Goal: Communication & Community: Answer question/provide support

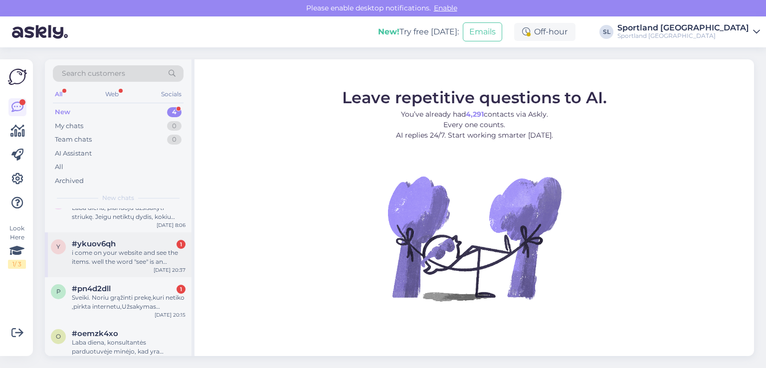
scroll to position [32, 0]
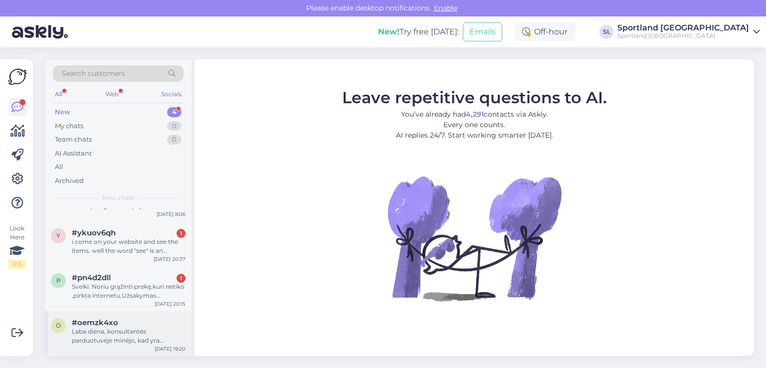
click at [100, 321] on span "#oemzk4xo" at bounding box center [95, 322] width 46 height 9
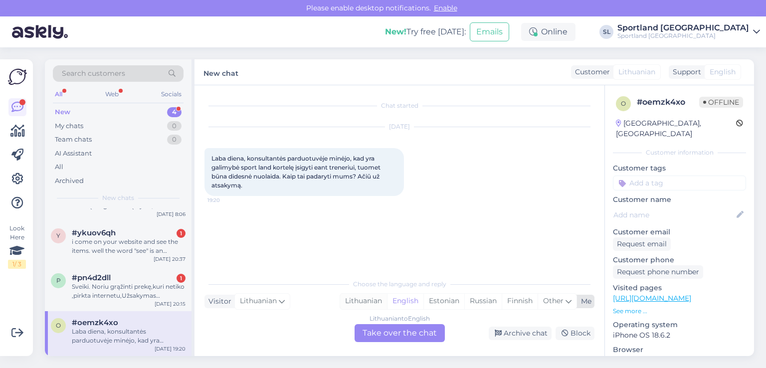
click at [368, 302] on div "Lithuanian" at bounding box center [363, 301] width 47 height 15
click at [398, 331] on div "Lithuanian to Lithuanian Take over the chat" at bounding box center [400, 333] width 90 height 18
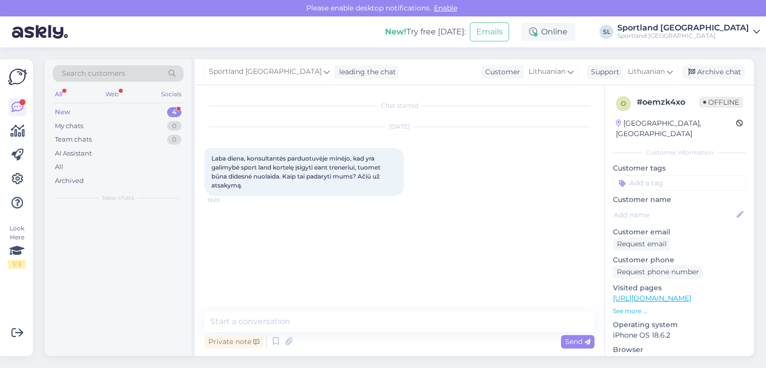
scroll to position [0, 0]
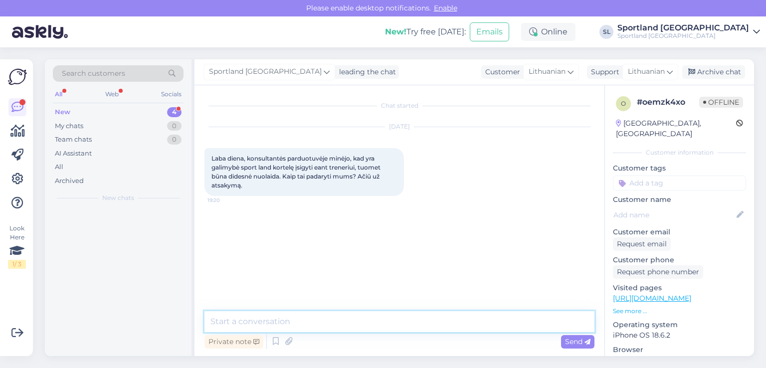
click at [369, 319] on textarea at bounding box center [399, 321] width 390 height 21
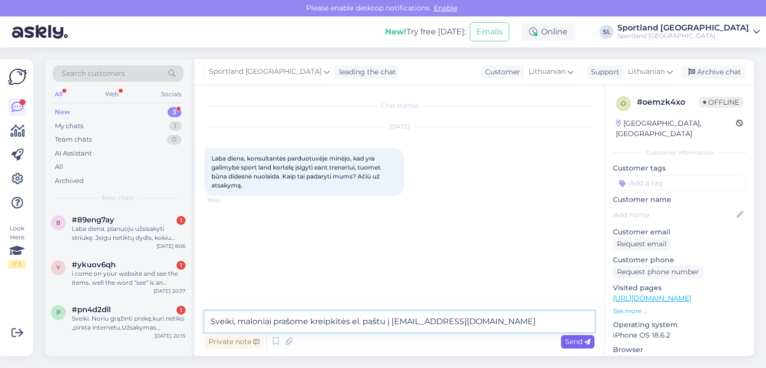
type textarea "Sveiki, maloniai prašome kreipkitės el. paštu į aptarnavimas@sportland.lt"
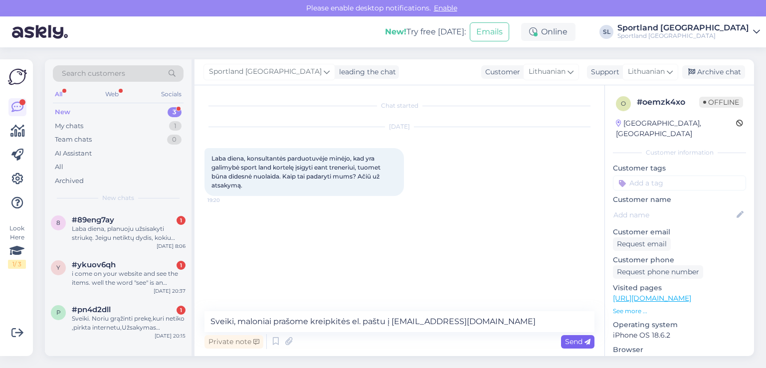
click at [574, 336] on div "Send" at bounding box center [577, 341] width 33 height 13
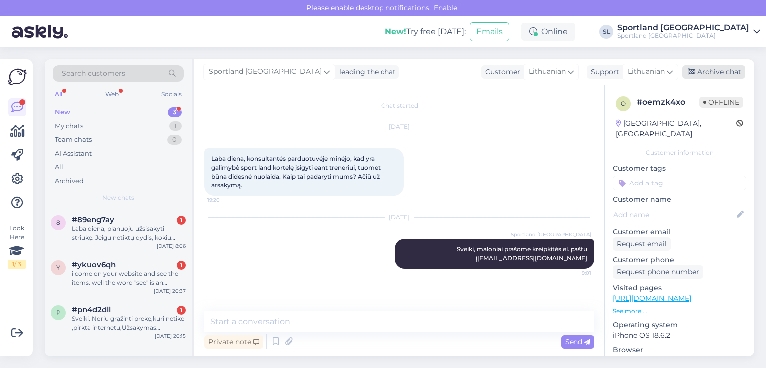
click at [722, 71] on div "Archive chat" at bounding box center [713, 71] width 63 height 13
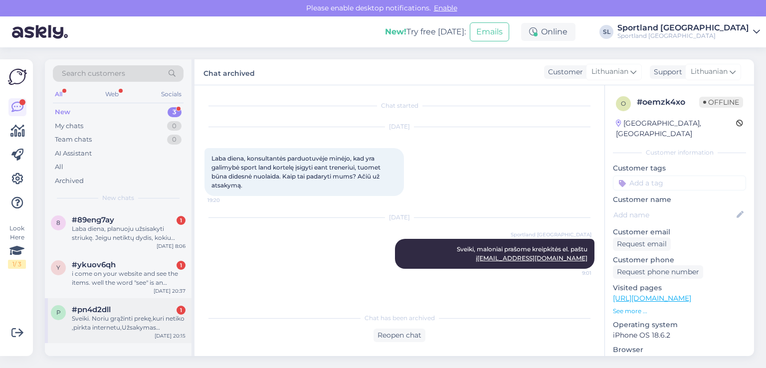
click at [136, 315] on div "Sveiki. Noriu grąžinti prekę,kuri netiko ,pirkta internetu,Užsakymas #300044303…" at bounding box center [129, 323] width 114 height 18
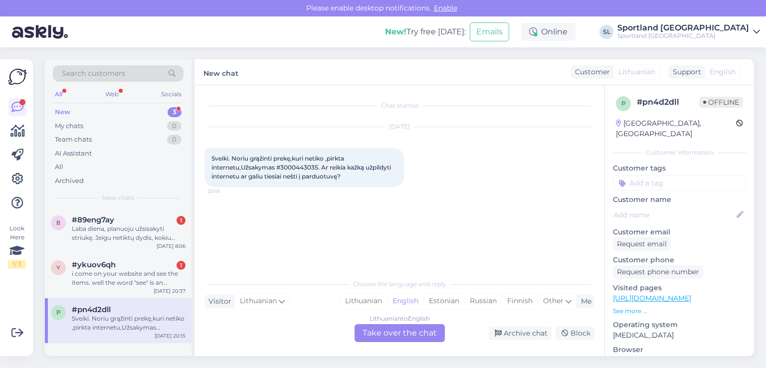
click at [308, 164] on span "Sveiki. Noriu grąžinti prekę,kuri netiko ,pirkta internetu,Užsakymas #300044303…" at bounding box center [301, 167] width 181 height 25
copy span "3000443035"
click at [374, 298] on div "Lithuanian" at bounding box center [363, 301] width 47 height 15
click at [386, 334] on div "Lithuanian to Lithuanian Take over the chat" at bounding box center [400, 333] width 90 height 18
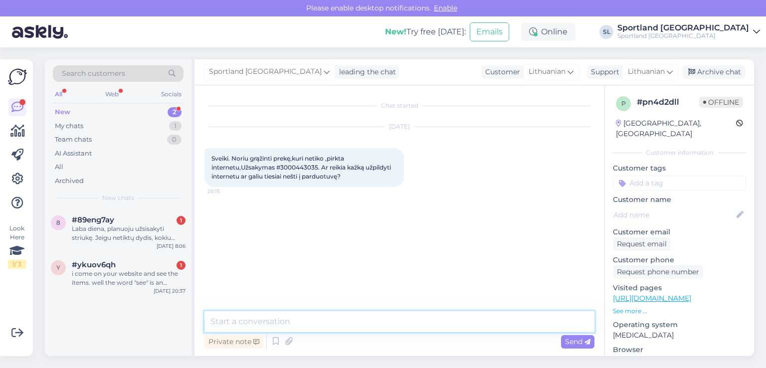
click at [370, 320] on textarea at bounding box center [399, 321] width 390 height 21
paste textarea "prekę įsigytą internetinėje Sportland parduotuvėje, galima grąžinti ir fizinėje…"
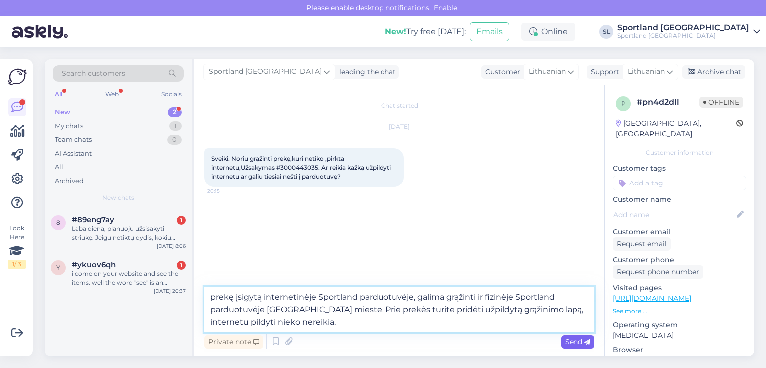
type textarea "prekę įsigytą internetinėje Sportland parduotuvėje, galima grąžinti ir fizinėje…"
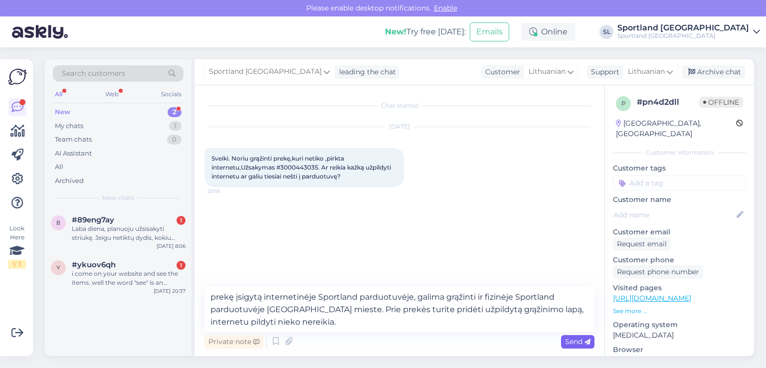
click at [568, 337] on span "Send" at bounding box center [577, 341] width 25 height 9
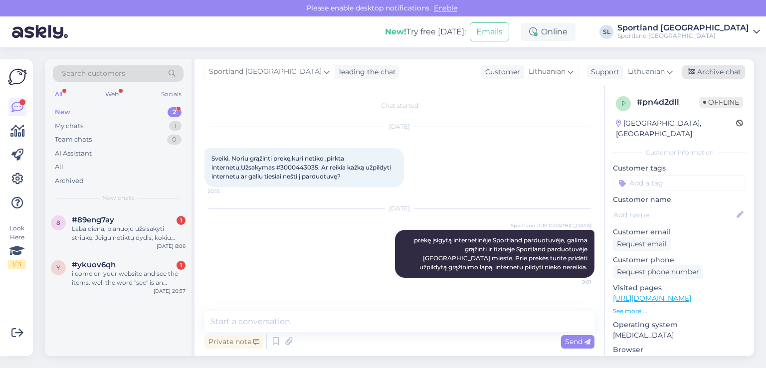
click at [706, 72] on div "Archive chat" at bounding box center [713, 71] width 63 height 13
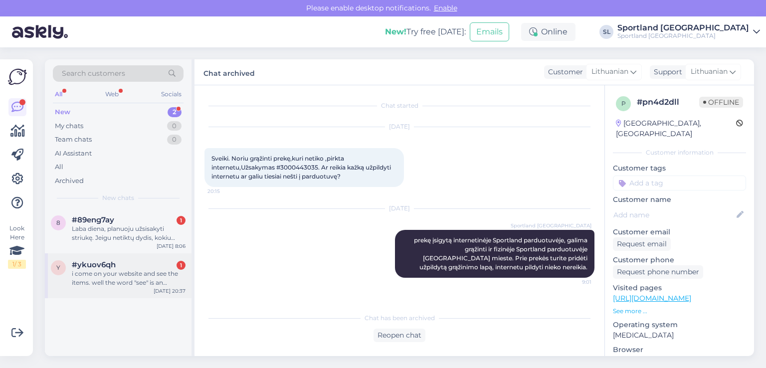
click at [102, 269] on div "i come on your website and see the items. well the word "see" is an overstateme…" at bounding box center [129, 278] width 114 height 18
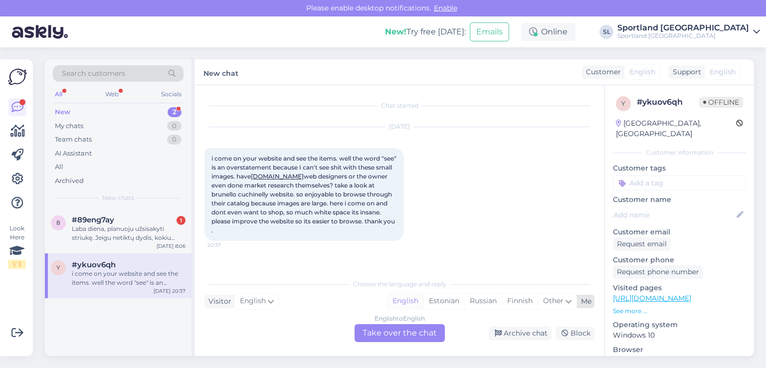
click at [409, 300] on div "English" at bounding box center [406, 301] width 36 height 15
click at [398, 333] on div "English to English Take over the chat" at bounding box center [400, 333] width 90 height 18
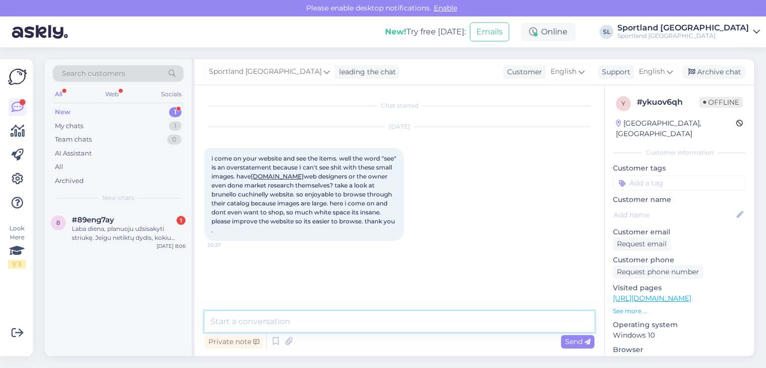
click at [356, 321] on textarea at bounding box center [399, 321] width 390 height 21
type textarea "Hello,"
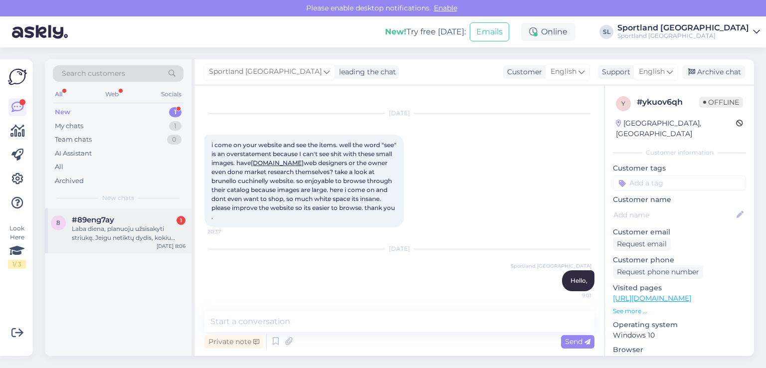
click at [92, 234] on div "Laba diena, planuoju užsisakyti striukę. Jeigu netiktų dydis, kokiu būdu galėči…" at bounding box center [129, 233] width 114 height 18
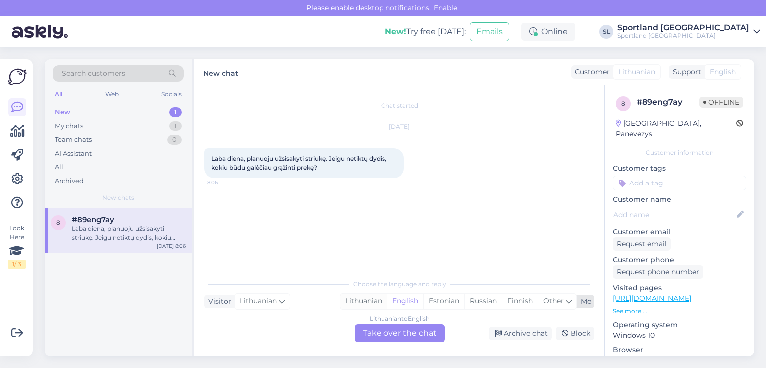
click at [368, 301] on div "Lithuanian" at bounding box center [363, 301] width 47 height 15
click at [389, 332] on div "Lithuanian to Lithuanian Take over the chat" at bounding box center [400, 333] width 90 height 18
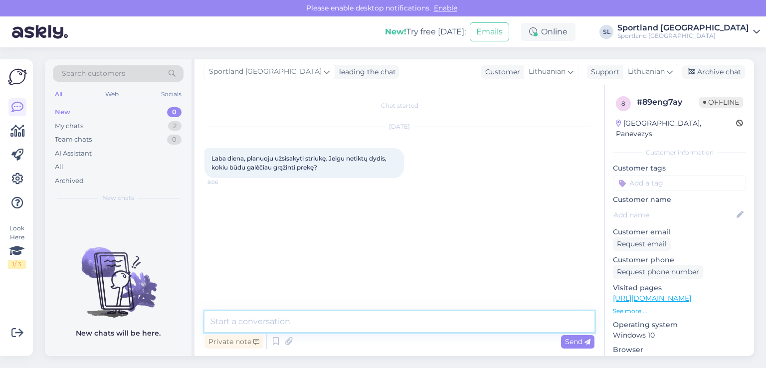
click at [368, 317] on textarea at bounding box center [399, 321] width 390 height 21
type textarea "Sveiki,"
click at [254, 323] on textarea "internetin4je parduotuv" at bounding box center [399, 321] width 390 height 21
click at [313, 320] on textarea "internetinėje parduotuv" at bounding box center [399, 321] width 390 height 21
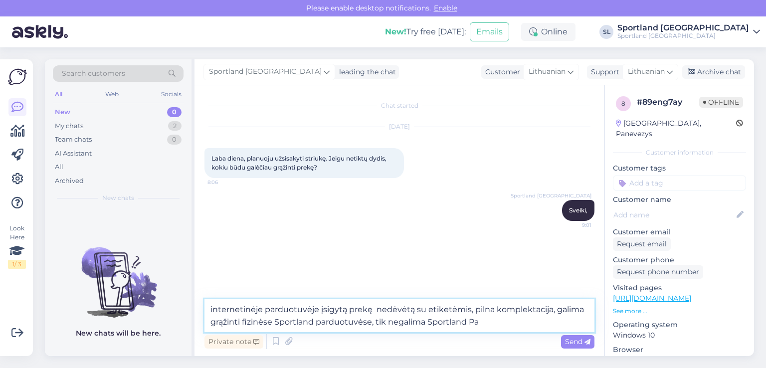
click at [424, 325] on textarea "internetinėje parduotuvėje įsigytą prekę nedėvėtą su etiketėmis, pilna komplekt…" at bounding box center [399, 315] width 390 height 33
click at [485, 321] on textarea "internetinėje parduotuvėje įsigytą prekę nedėvėtą su etiketėmis, pilna komplekt…" at bounding box center [399, 315] width 390 height 33
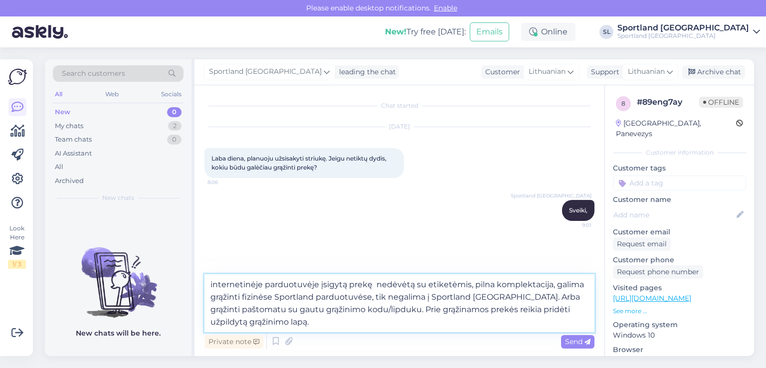
click at [415, 286] on textarea "internetinėje parduotuvėje įsigytą prekę nedėvėtą su etiketėmis, pilna komplekt…" at bounding box center [399, 303] width 390 height 58
type textarea "internetinėje parduotuvėje įsigytą prekę nedėvėtą, su etiketėmis, pilna komplek…"
click at [582, 345] on div "Send" at bounding box center [577, 341] width 33 height 13
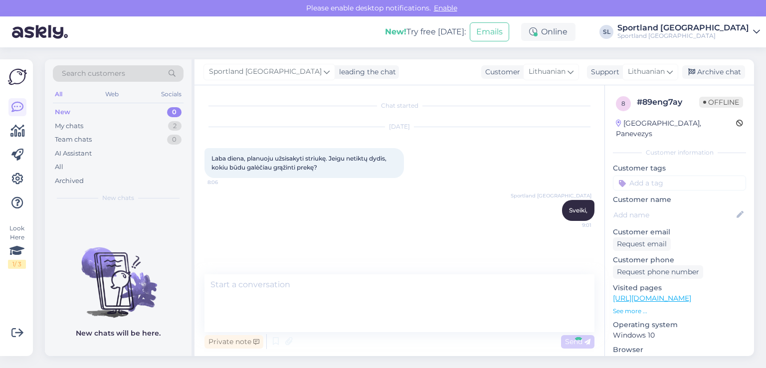
scroll to position [18, 0]
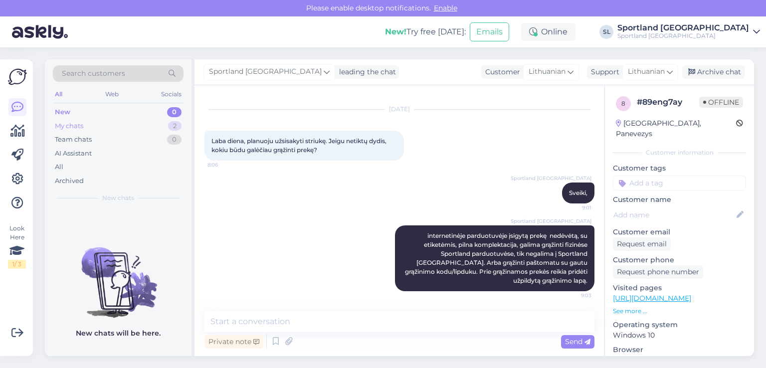
click at [74, 124] on div "My chats" at bounding box center [69, 126] width 28 height 10
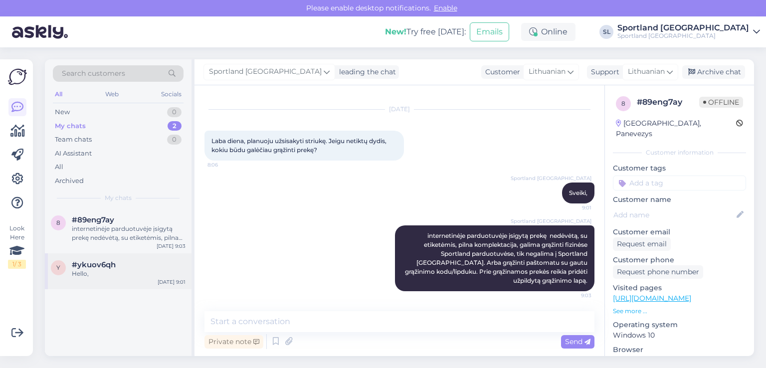
click at [110, 266] on span "#ykuov6qh" at bounding box center [94, 264] width 44 height 9
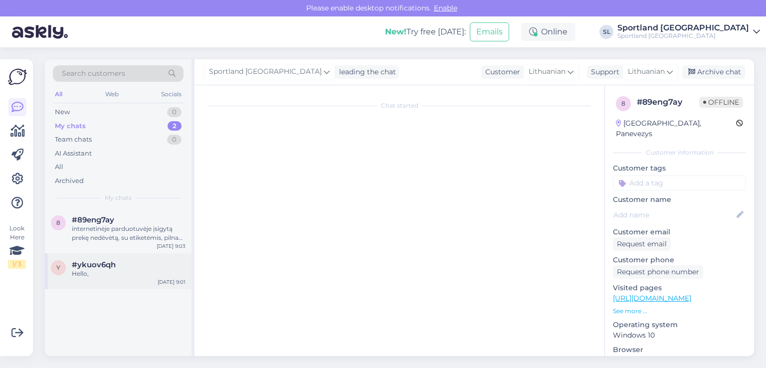
scroll to position [14, 0]
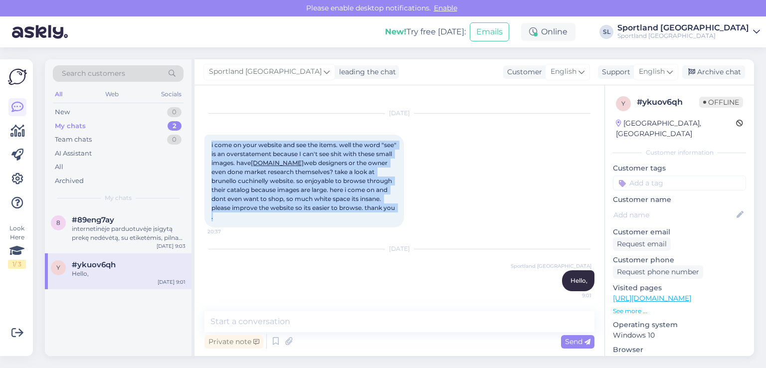
drag, startPoint x: 399, startPoint y: 210, endPoint x: 211, endPoint y: 143, distance: 199.7
click at [211, 143] on div "i come on your website and see the items. well the word "see" is an overstateme…" at bounding box center [304, 181] width 200 height 93
copy span "i come on your website and see the items. well the word "see" is an overstateme…"
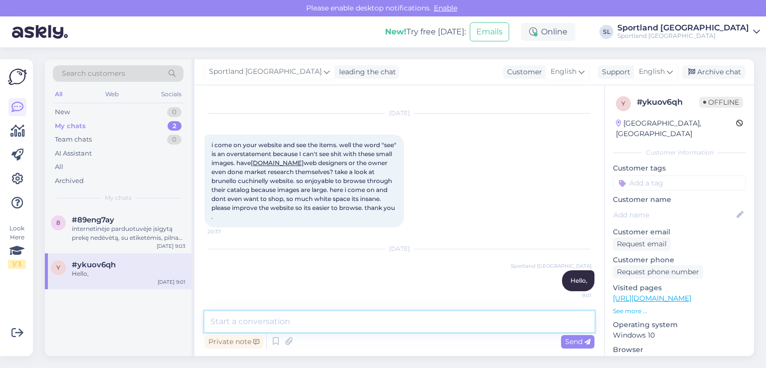
click at [326, 326] on textarea at bounding box center [399, 321] width 390 height 21
paste textarea "thank you for your comments. We will pass the information on to the responsible…"
type textarea "thank you for your comments. We will pass the information on to the responsible…"
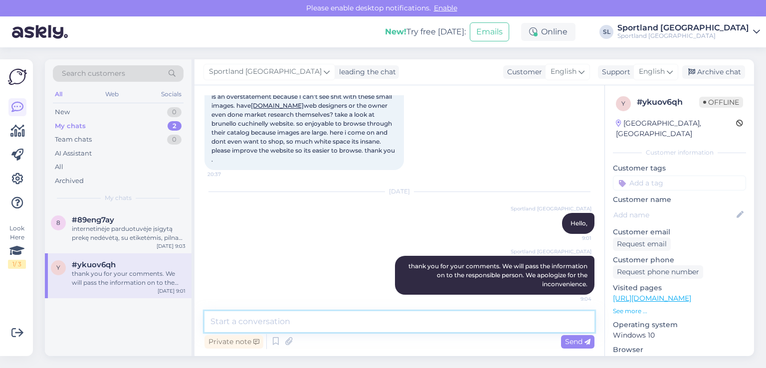
scroll to position [74, 0]
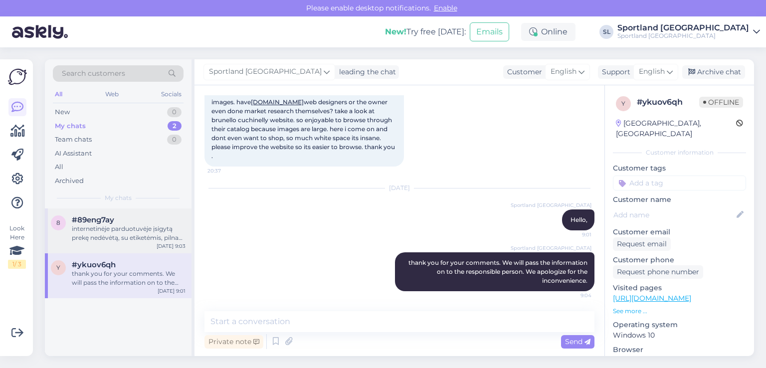
click at [109, 233] on div "internetinėje parduotuvėje įsigytą prekę nedėvėtą, su etiketėmis, pilna komplek…" at bounding box center [129, 233] width 114 height 18
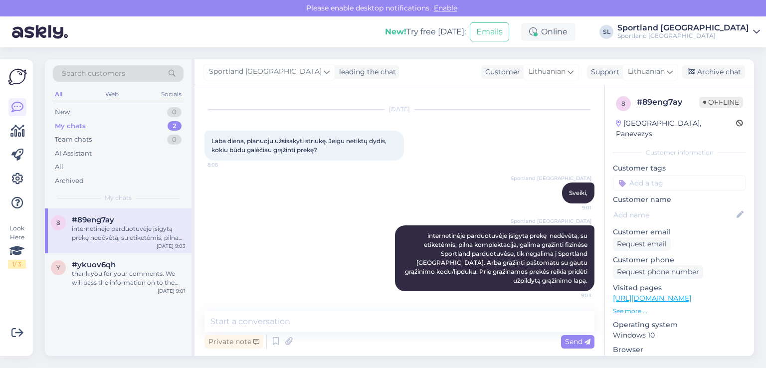
scroll to position [17, 0]
click at [725, 71] on div "Archive chat" at bounding box center [713, 71] width 63 height 13
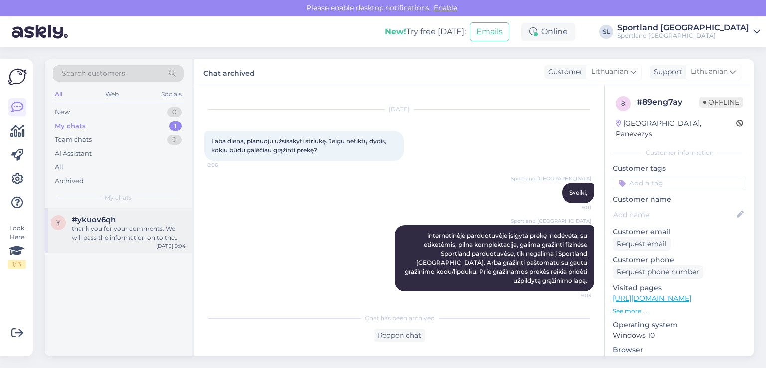
click at [126, 221] on div "#ykuov6qh" at bounding box center [129, 219] width 114 height 9
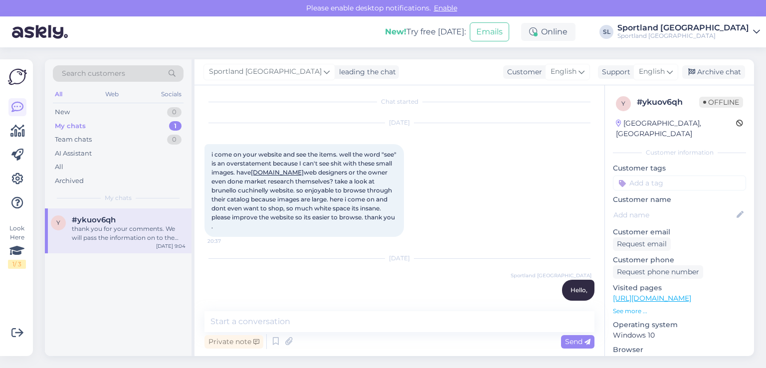
scroll to position [0, 0]
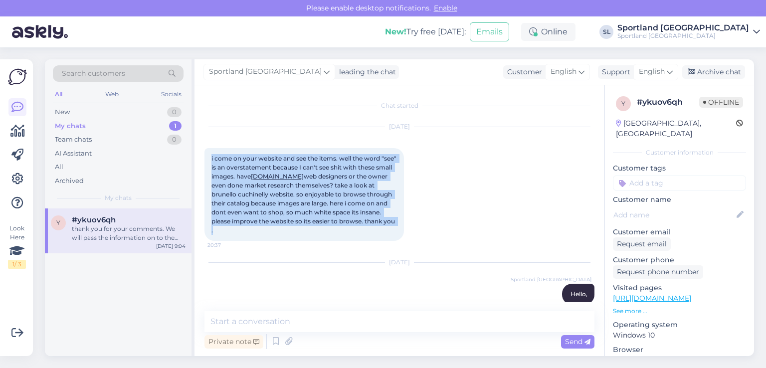
drag, startPoint x: 398, startPoint y: 224, endPoint x: 210, endPoint y: 158, distance: 198.9
click at [210, 157] on div "i come on your website and see the items. well the word "see" is an overstateme…" at bounding box center [304, 194] width 200 height 93
copy span "i come on your website and see the items. well the word "see" is an overstateme…"
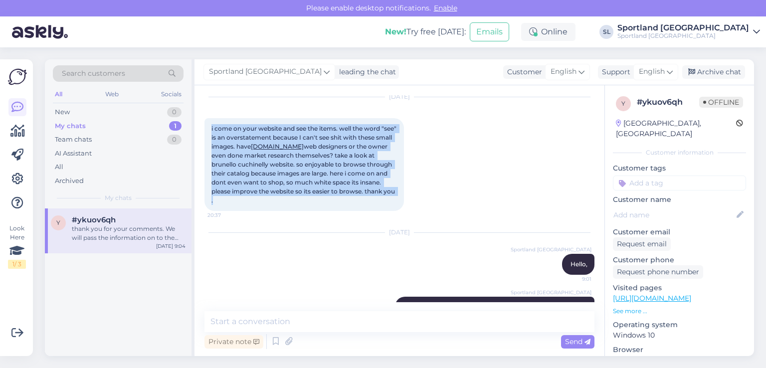
scroll to position [74, 0]
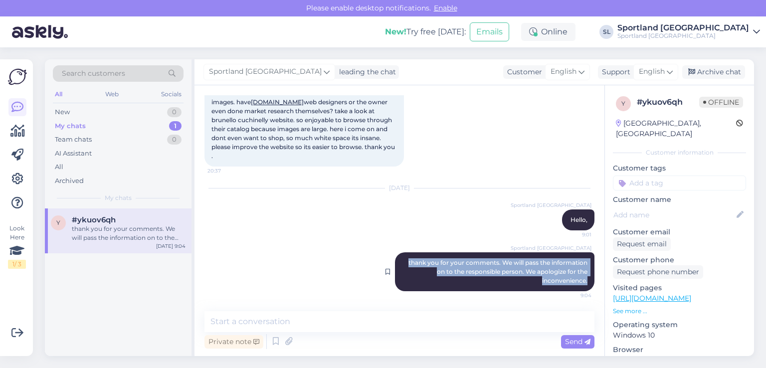
drag, startPoint x: 582, startPoint y: 280, endPoint x: 397, endPoint y: 262, distance: 185.9
click at [397, 262] on div "Sportland Lithuania thank you for your comments. We will pass the information o…" at bounding box center [495, 271] width 200 height 39
copy span "thank you for your comments. We will pass the information on to the responsible…"
click at [701, 71] on div "Archive chat" at bounding box center [713, 71] width 63 height 13
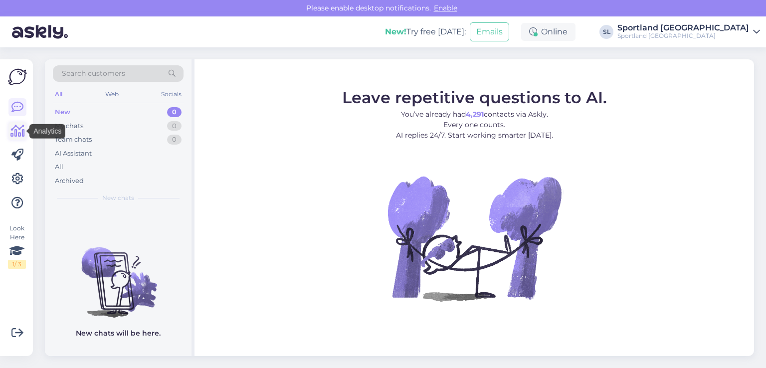
click at [17, 130] on icon at bounding box center [17, 131] width 14 height 12
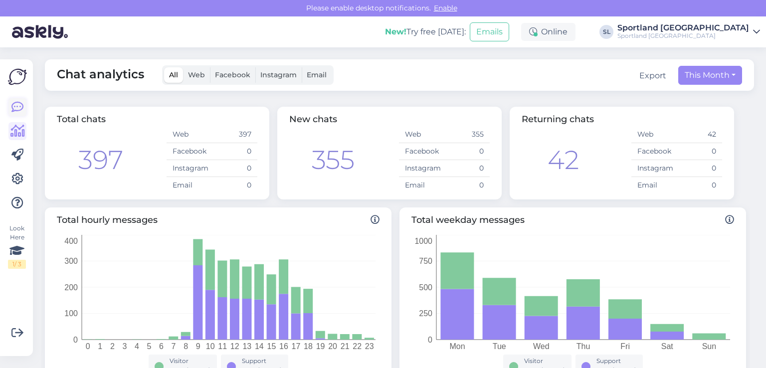
click at [24, 107] on link at bounding box center [17, 107] width 18 height 18
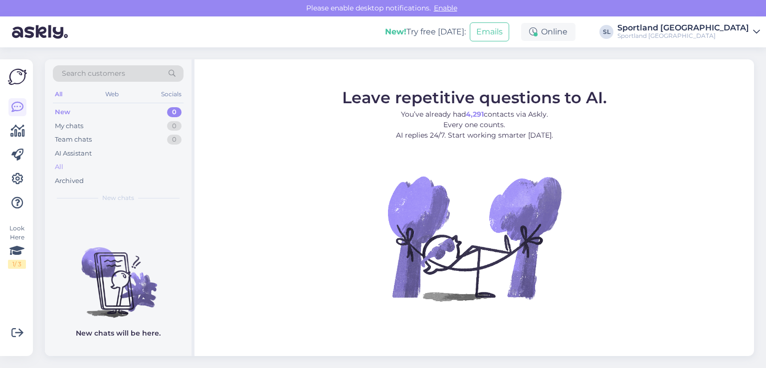
click at [80, 163] on div "All" at bounding box center [118, 167] width 131 height 14
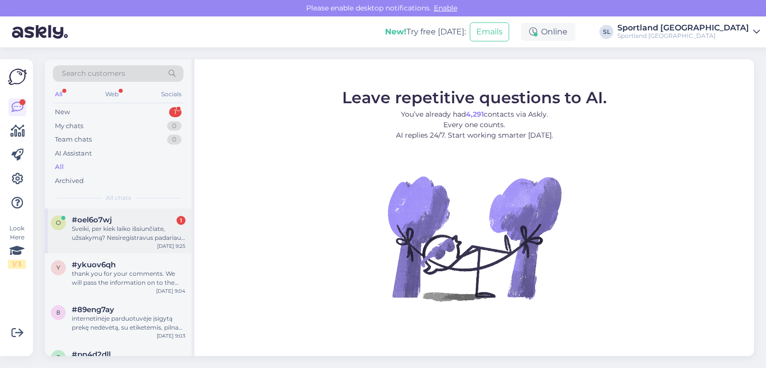
click at [93, 235] on div "Sveiki, per kiek laiko išsiunčiate, užsakymą? Nesiregistravus padariau užsakymą…" at bounding box center [129, 233] width 114 height 18
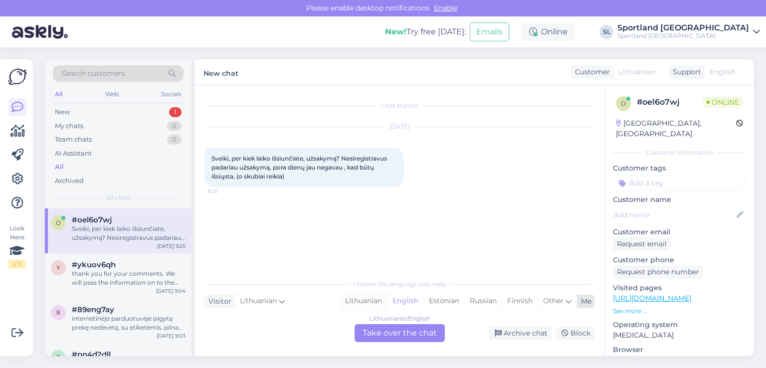
click at [361, 300] on div "Lithuanian" at bounding box center [363, 301] width 47 height 15
click at [383, 331] on div "Lithuanian to Lithuanian Take over the chat" at bounding box center [400, 333] width 90 height 18
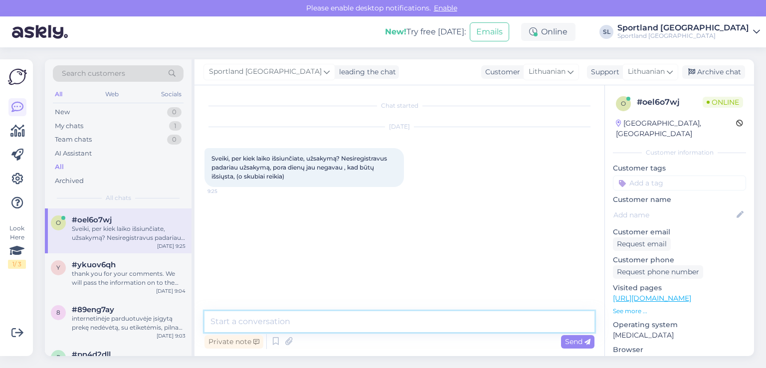
click at [335, 328] on textarea at bounding box center [399, 321] width 390 height 21
type textarea "Sveiki"
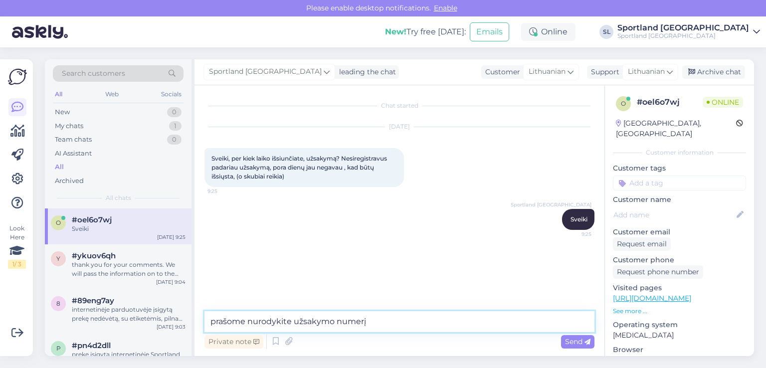
type textarea "prašome nurodykite užsakymo numerį"
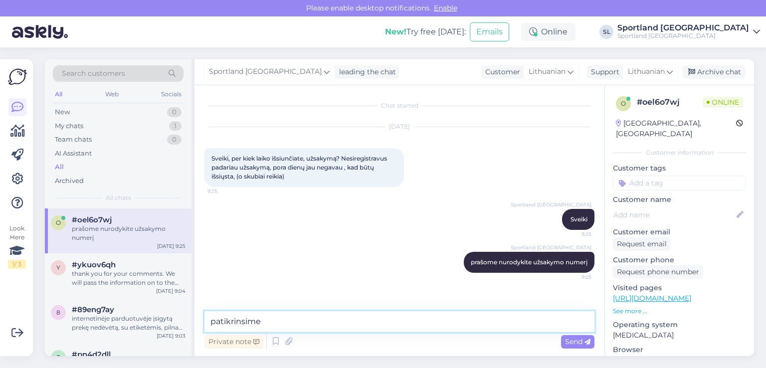
type textarea "patikrinsime"
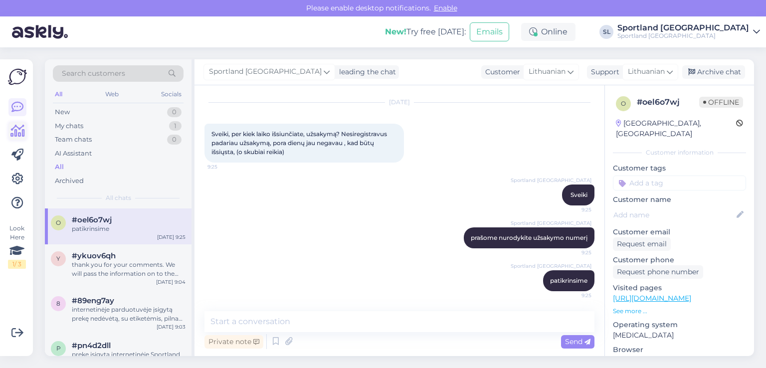
click at [10, 136] on icon at bounding box center [17, 131] width 14 height 12
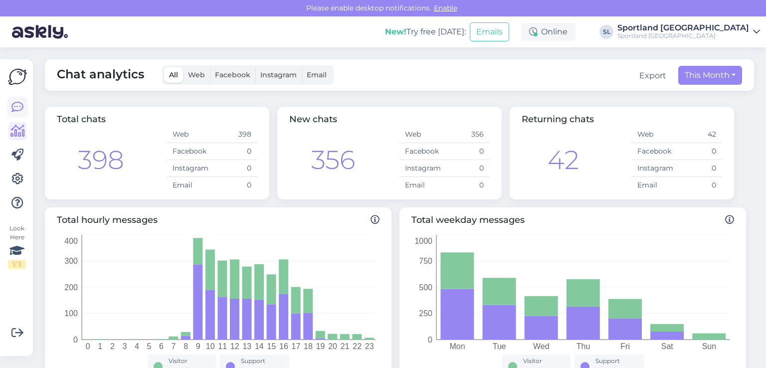
click at [17, 111] on icon at bounding box center [17, 107] width 12 height 12
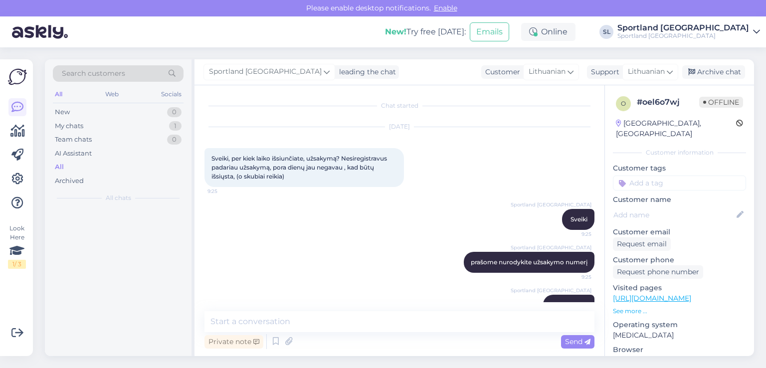
scroll to position [21, 0]
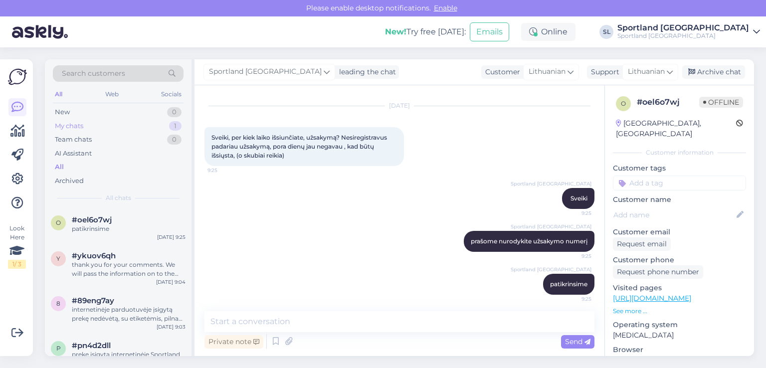
click at [83, 129] on div "My chats" at bounding box center [69, 126] width 28 height 10
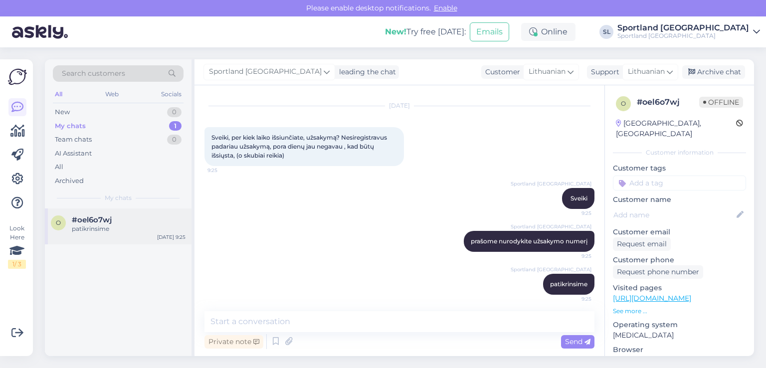
click at [92, 223] on span "#oel6o7wj" at bounding box center [92, 219] width 40 height 9
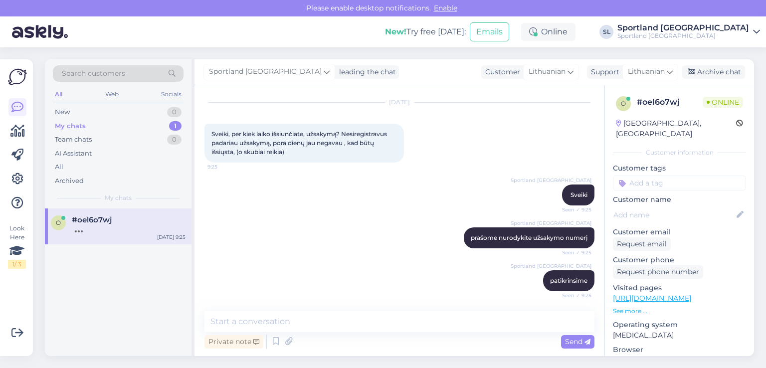
scroll to position [68, 0]
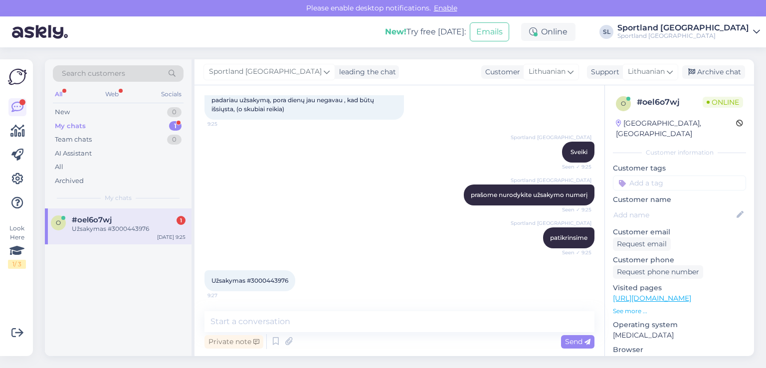
click at [276, 280] on span "Užsakymas #3000443976" at bounding box center [249, 280] width 77 height 7
copy div "3000443976 9:27"
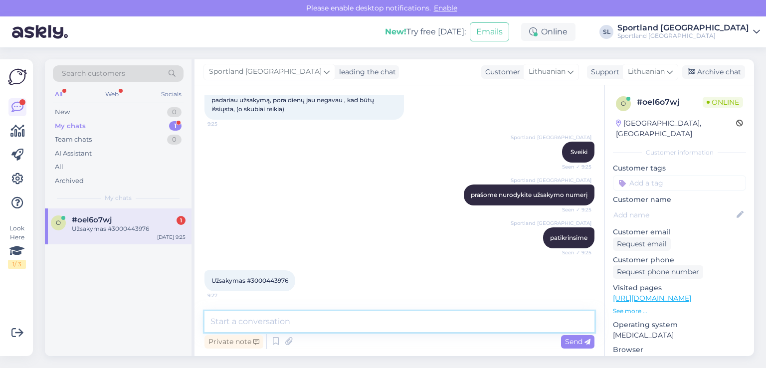
click at [313, 325] on textarea at bounding box center [399, 321] width 390 height 21
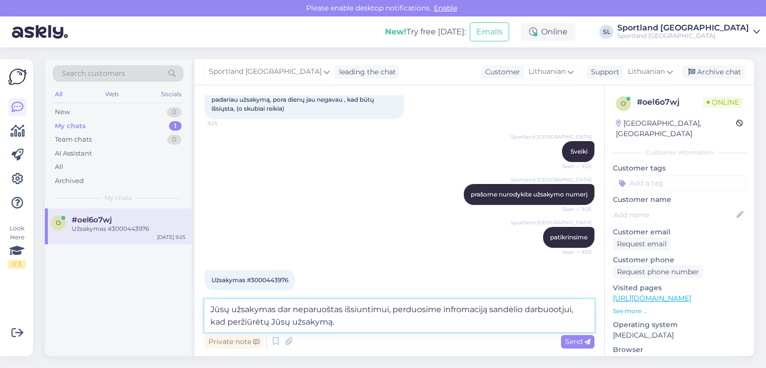
type textarea "Jūsų užsakymas dar neparuoštas išsiuntimui, perduosime infromaciją sandėlio dar…"
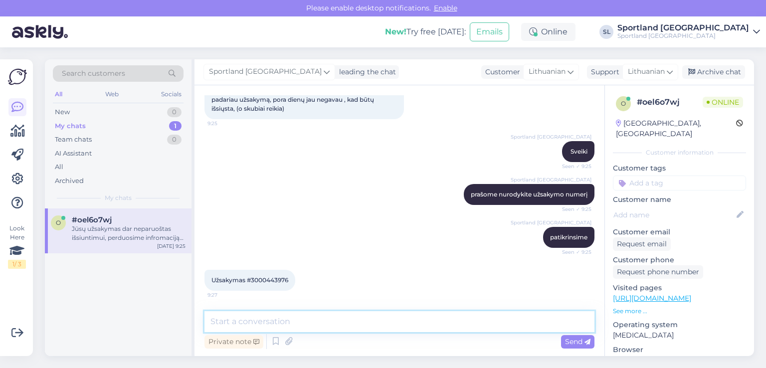
scroll to position [128, 0]
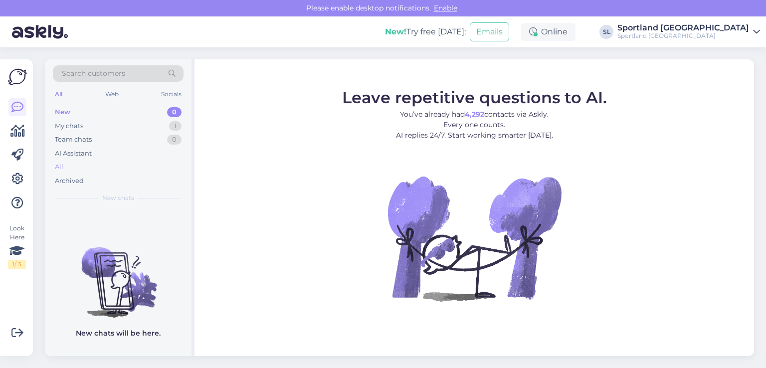
drag, startPoint x: 0, startPoint y: 0, endPoint x: 94, endPoint y: 169, distance: 193.2
click at [94, 169] on div "All" at bounding box center [118, 167] width 131 height 14
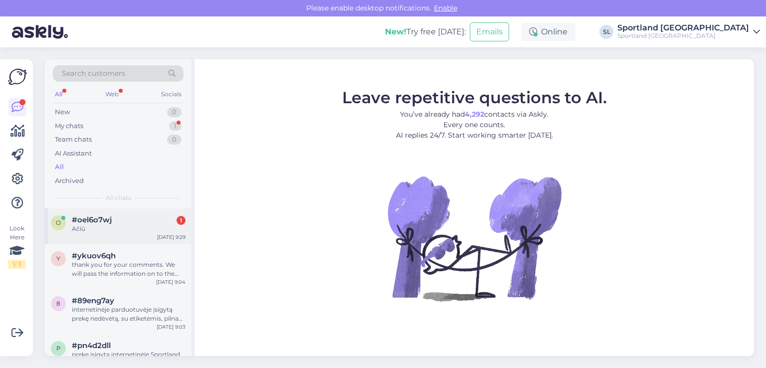
click at [115, 221] on div "#oel6o7wj 1" at bounding box center [129, 219] width 114 height 9
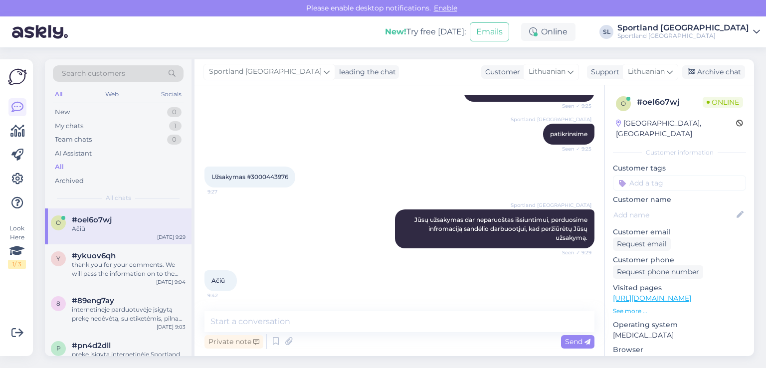
scroll to position [171, 0]
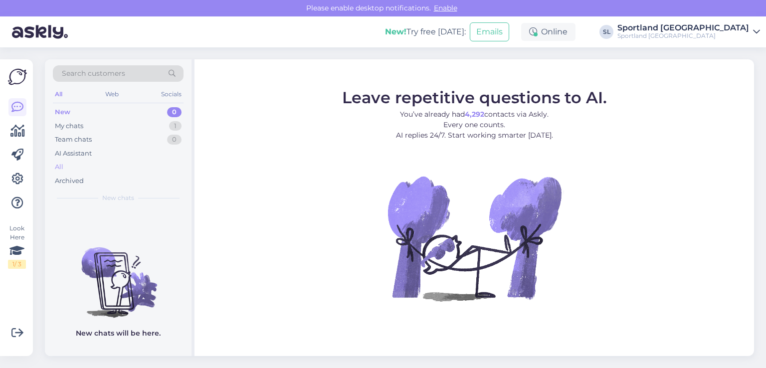
click at [75, 172] on div "All" at bounding box center [118, 167] width 131 height 14
